Goal: Task Accomplishment & Management: Use online tool/utility

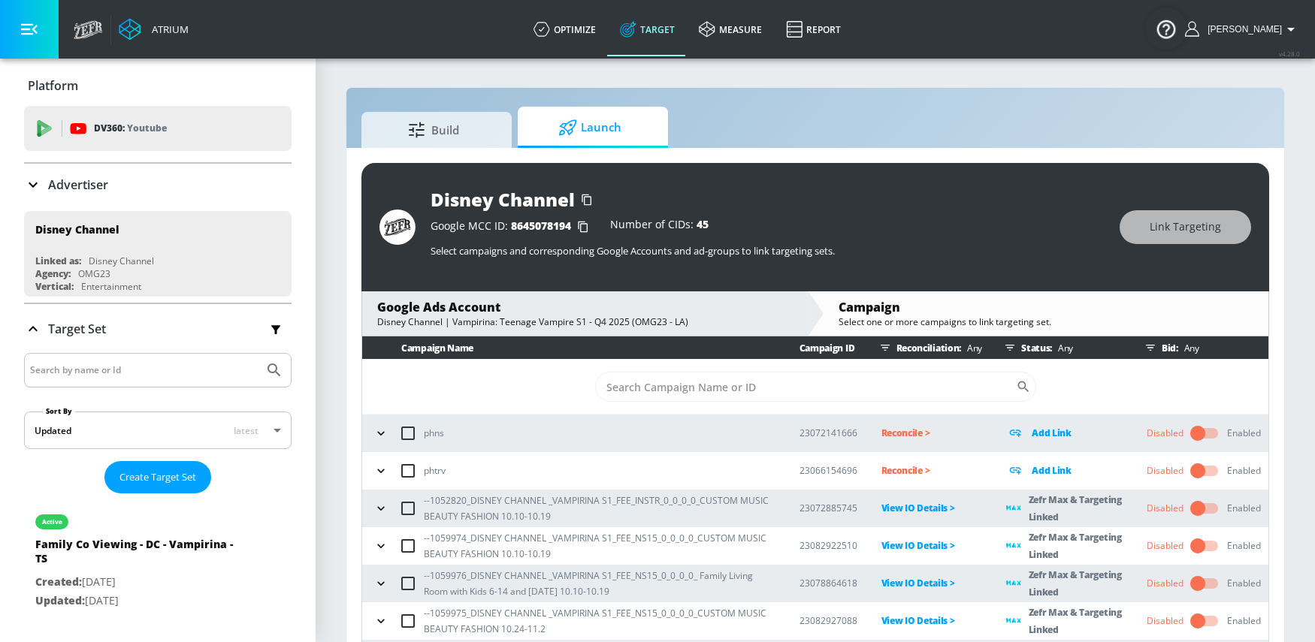
click at [382, 501] on icon "button" at bounding box center [380, 508] width 15 height 15
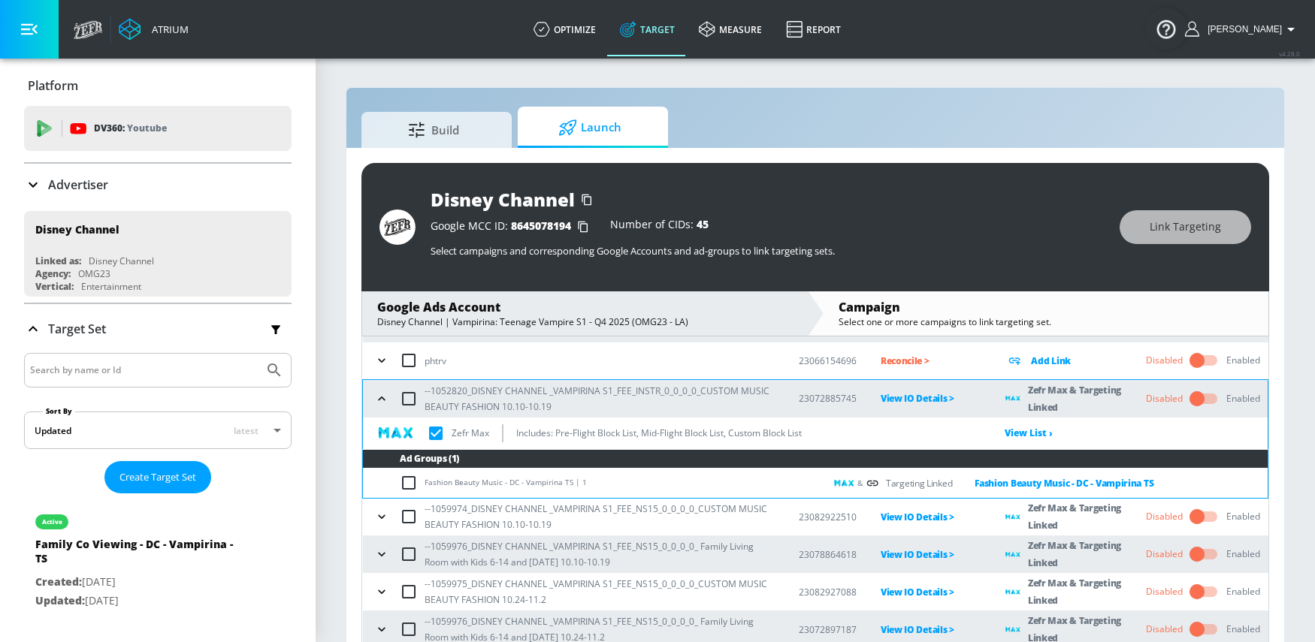
scroll to position [110, 0]
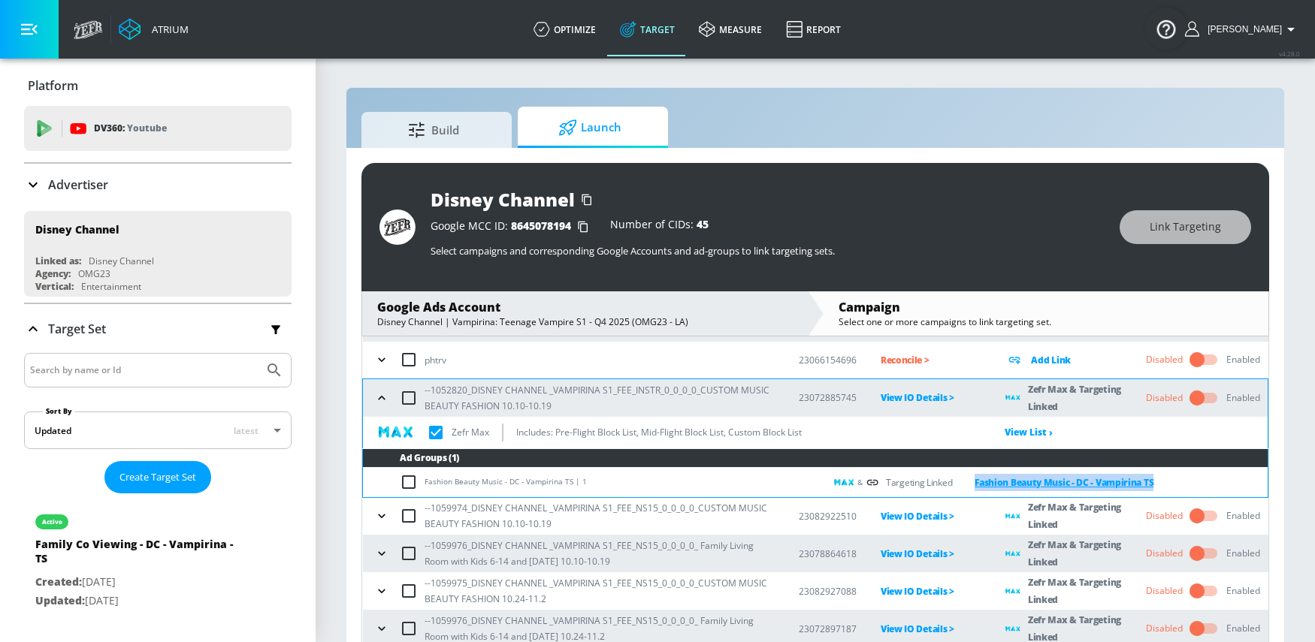
drag, startPoint x: 1206, startPoint y: 485, endPoint x: 964, endPoint y: 487, distance: 241.1
click at [964, 487] on div "& Targeting Linked Fashion Beauty Music - DC - Vampirina TS" at bounding box center [1050, 482] width 433 height 17
copy link "Fashion Beauty Music - DC - Vampirina TS"
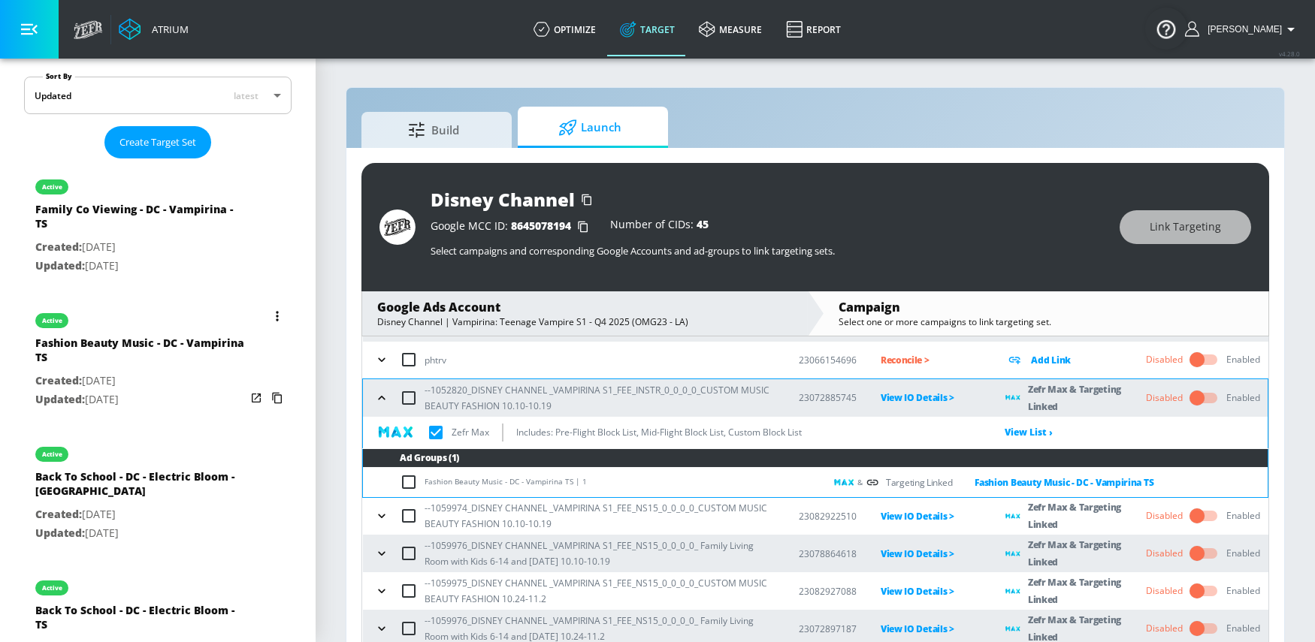
click at [252, 395] on icon "list of Target Set" at bounding box center [256, 398] width 9 height 9
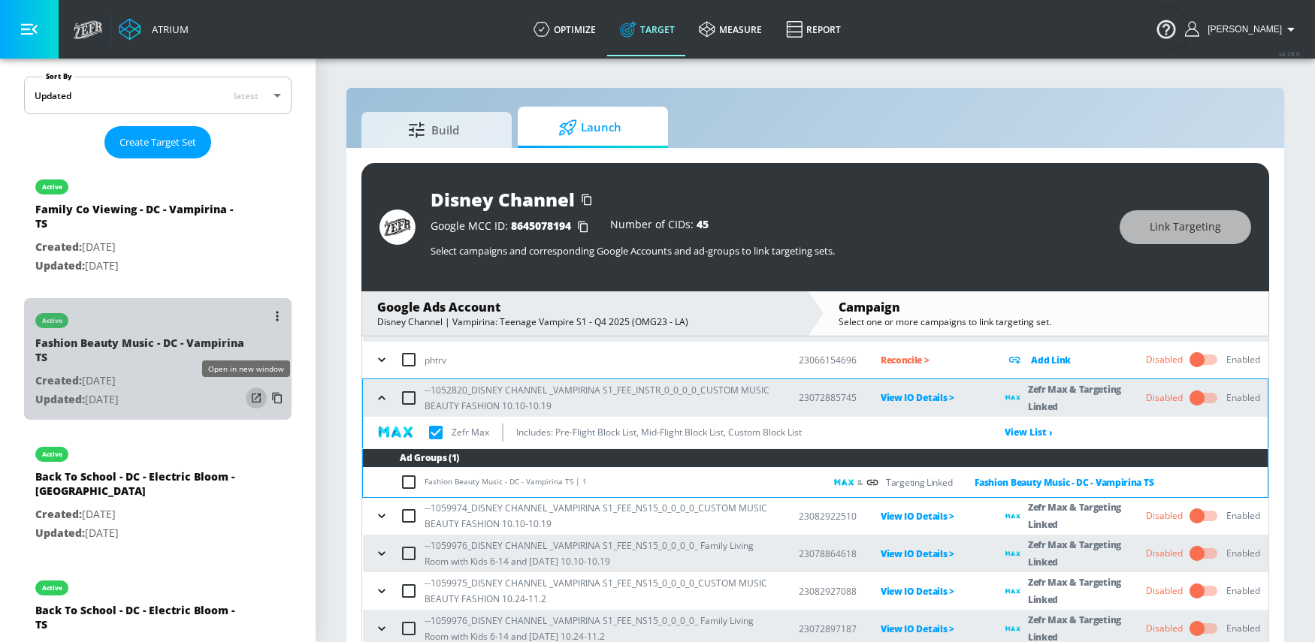
click at [249, 400] on icon "list of Target Set" at bounding box center [256, 398] width 15 height 15
